Goal: Check status: Check status

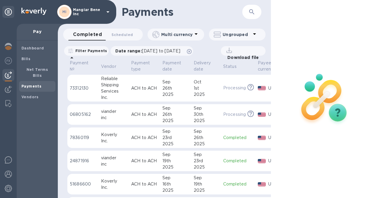
click at [97, 13] on p "Mangiar Bene inc" at bounding box center [88, 12] width 30 height 8
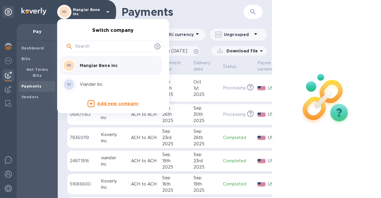
click at [86, 82] on p "Viander inc" at bounding box center [117, 84] width 75 height 6
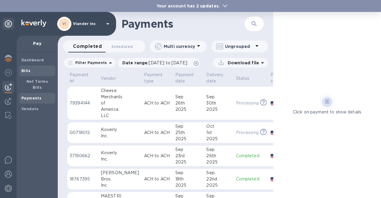
click at [31, 72] on span "Bills" at bounding box center [37, 71] width 32 height 6
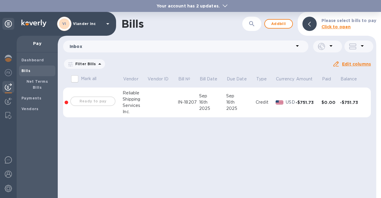
click at [4, 88] on div at bounding box center [8, 87] width 12 height 12
click at [33, 96] on b "Payments" at bounding box center [31, 98] width 20 height 4
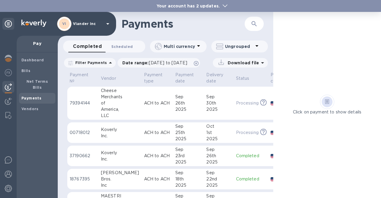
click at [121, 48] on span "Scheduled 0" at bounding box center [121, 46] width 21 height 6
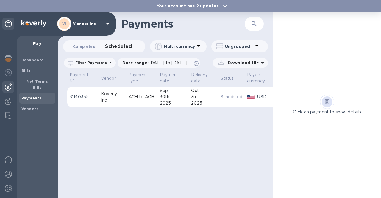
click at [83, 49] on span "Completed 0" at bounding box center [84, 46] width 23 height 6
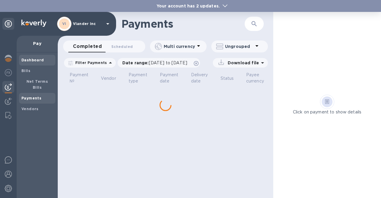
click at [35, 63] on div "Dashboard" at bounding box center [37, 60] width 36 height 11
